Goal: Book appointment/travel/reservation

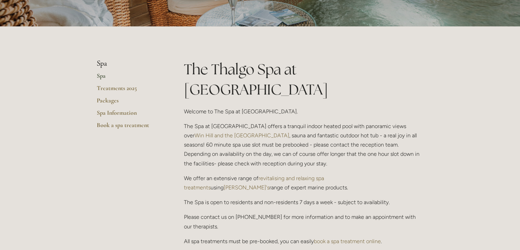
scroll to position [118, 0]
click at [103, 73] on link "Spa" at bounding box center [129, 77] width 65 height 12
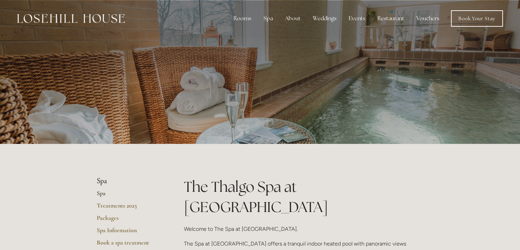
scroll to position [92, 0]
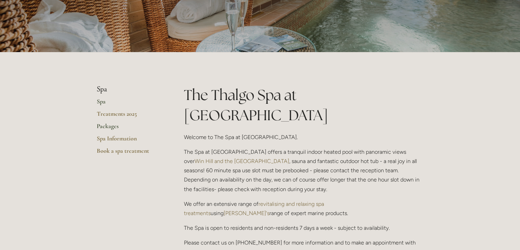
click at [109, 122] on link "Packages" at bounding box center [129, 128] width 65 height 12
